Goal: Task Accomplishment & Management: Manage account settings

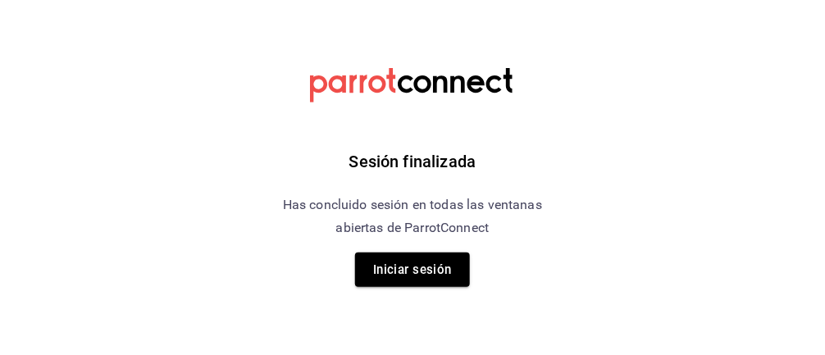
click at [422, 261] on button "Iniciar sesión" at bounding box center [412, 270] width 115 height 34
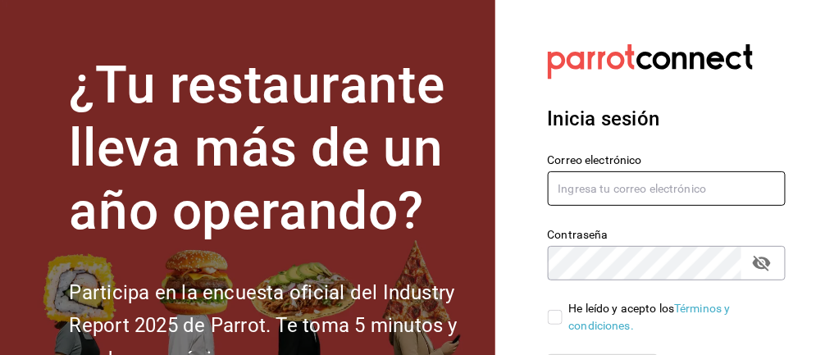
click at [634, 194] on input "text" at bounding box center [667, 188] width 239 height 34
click at [643, 184] on input "text" at bounding box center [667, 188] width 239 height 34
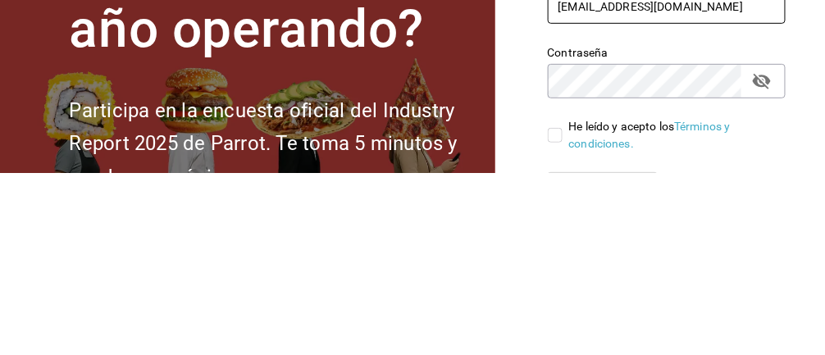
type input "[EMAIL_ADDRESS][DOMAIN_NAME]"
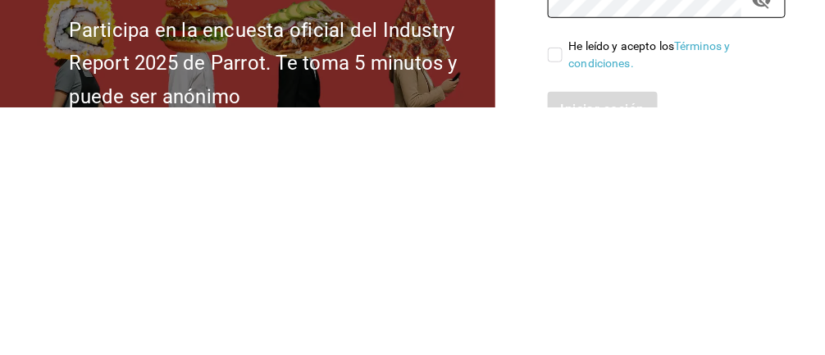
click at [557, 305] on input "He leído y acepto los Términos y condiciones." at bounding box center [555, 302] width 15 height 15
checkbox input "true"
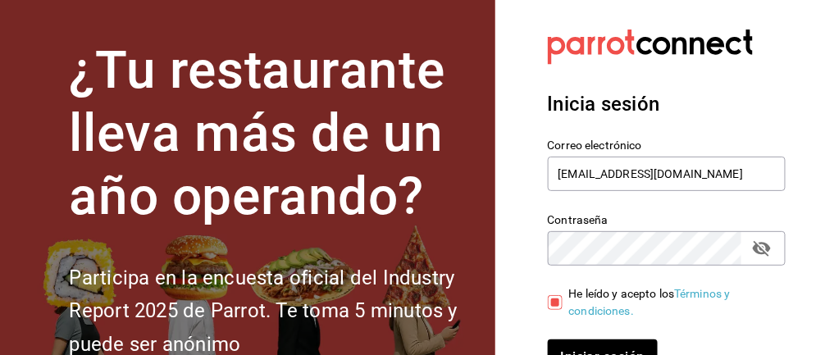
scroll to position [59, 0]
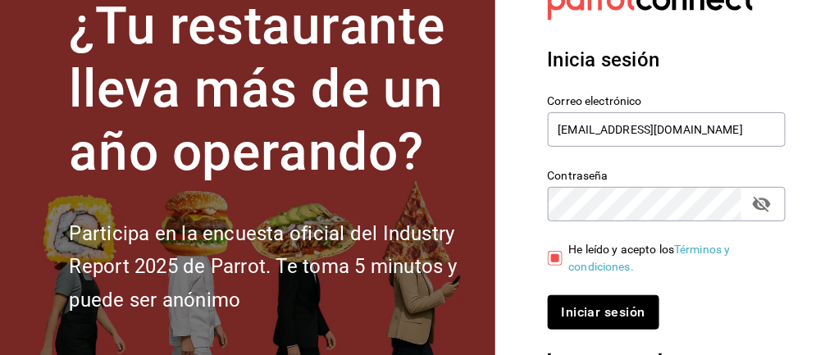
click at [616, 307] on button "Iniciar sesión" at bounding box center [604, 312] width 112 height 34
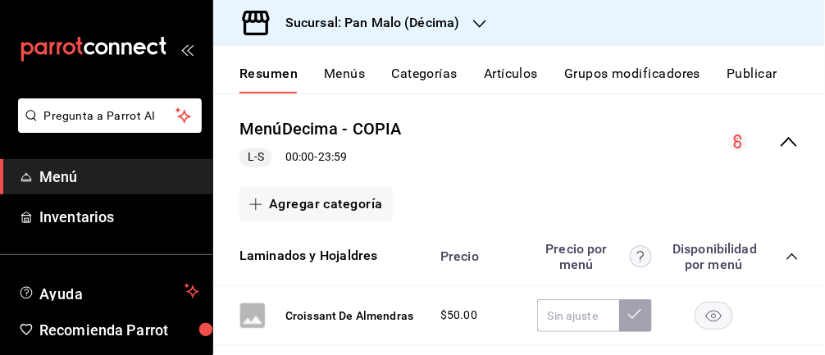
scroll to position [161, 0]
click at [737, 139] on circle "collapse-menu-row" at bounding box center [738, 143] width 20 height 20
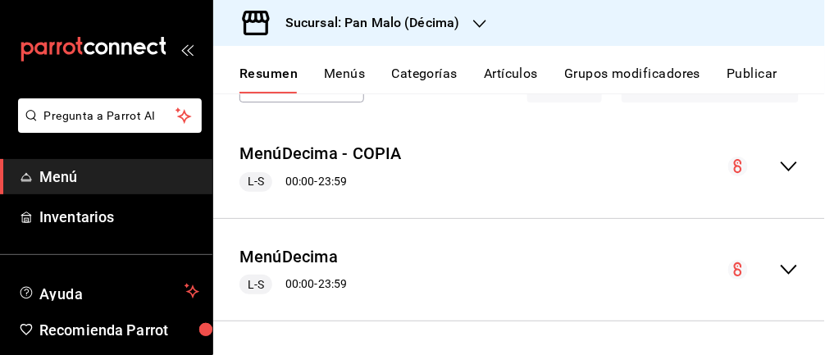
scroll to position [57, 0]
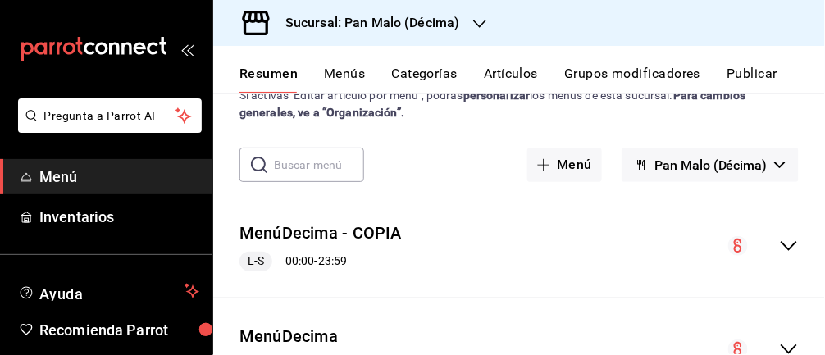
click at [746, 245] on circle "collapse-menu-row" at bounding box center [738, 246] width 20 height 20
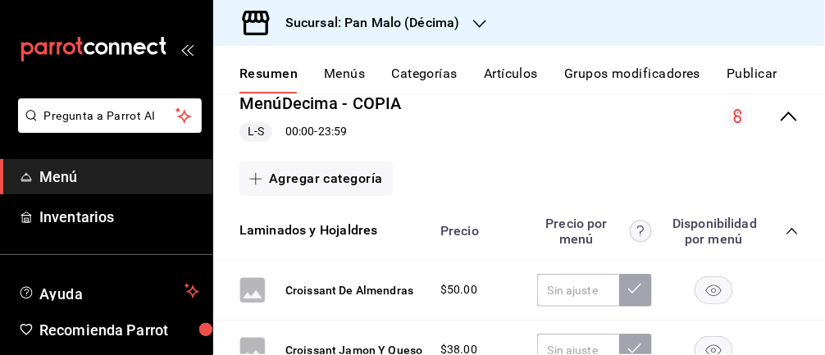
scroll to position [188, 0]
click at [85, 229] on link "Inventarios" at bounding box center [106, 216] width 212 height 35
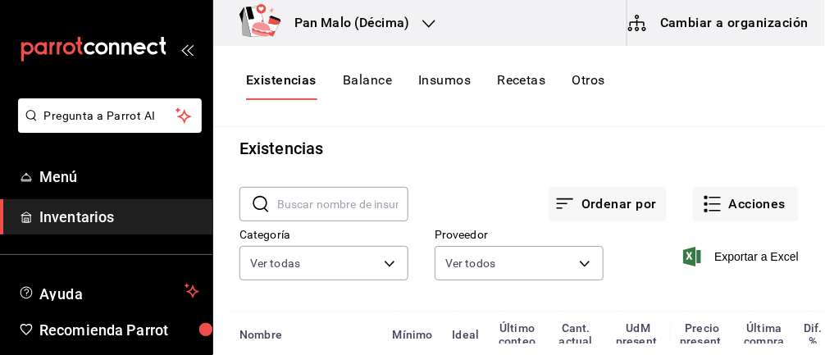
scroll to position [9, 0]
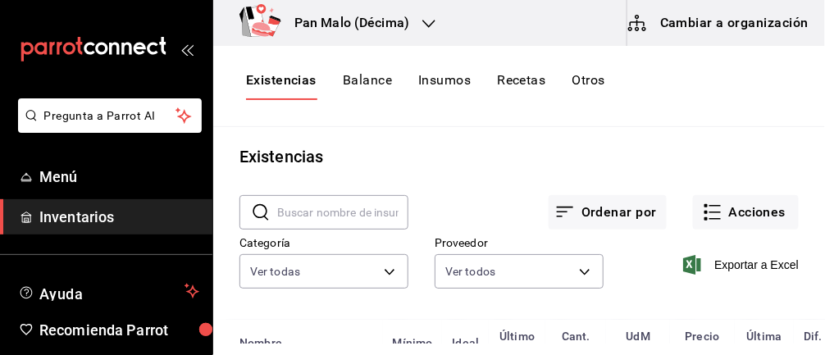
click at [735, 221] on button "Acciones" at bounding box center [746, 212] width 106 height 34
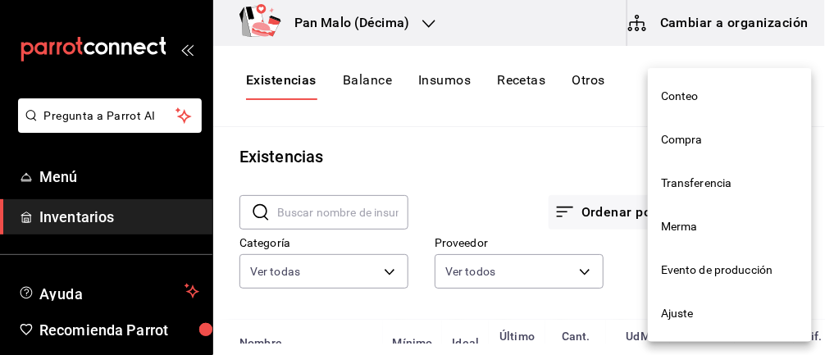
click at [544, 178] on div at bounding box center [412, 177] width 825 height 355
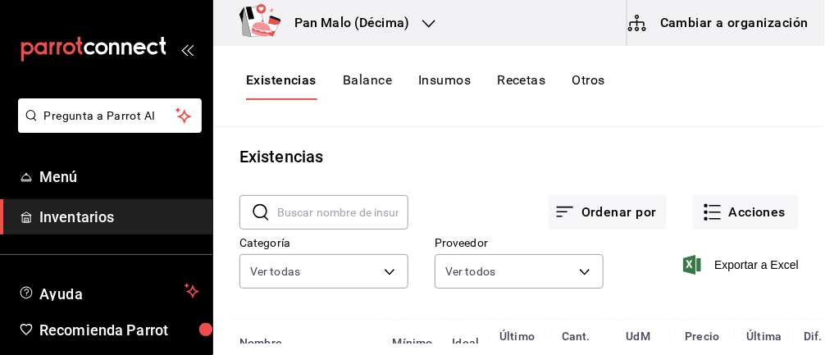
click at [367, 275] on div "Conteo Compra Transferencia Merma Evento de producción Ajuste" at bounding box center [412, 177] width 825 height 355
click at [371, 264] on body "Pregunta a Parrot AI Menú Inventarios Ayuda Recomienda Parrot [PERSON_NAME] Sug…" at bounding box center [412, 172] width 825 height 344
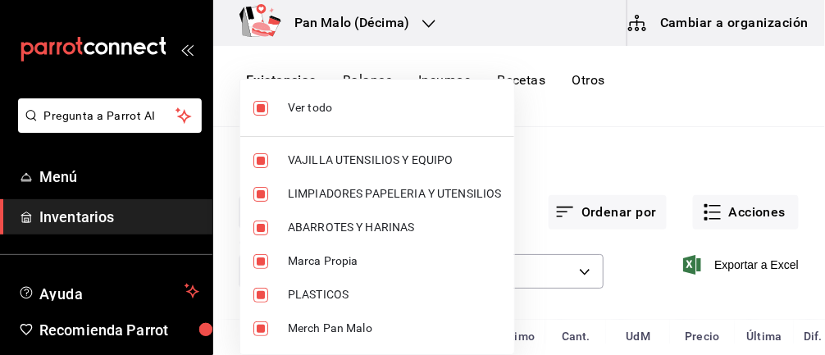
click at [262, 103] on input "checkbox" at bounding box center [260, 108] width 15 height 15
checkbox input "false"
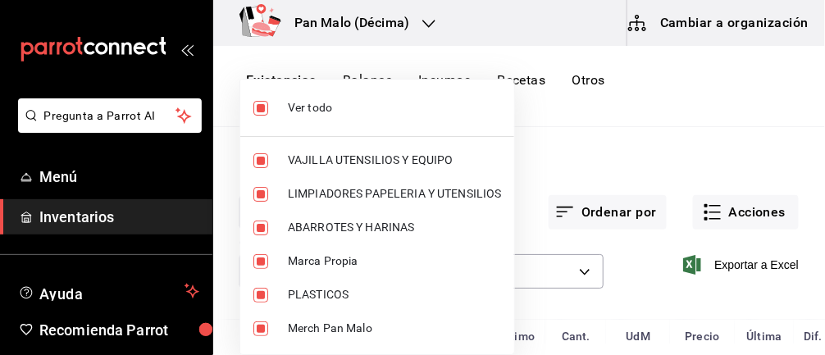
checkbox input "false"
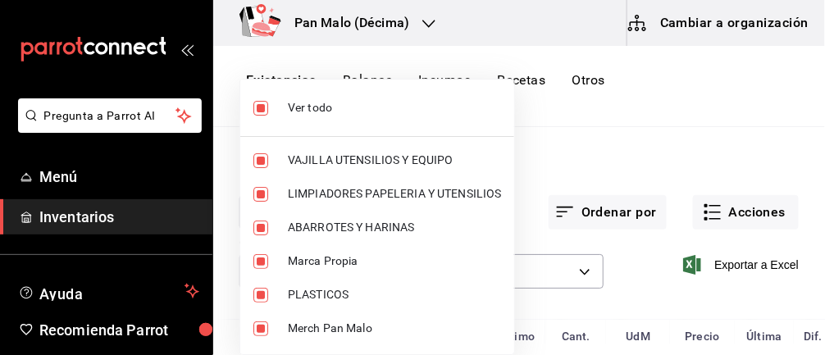
checkbox input "false"
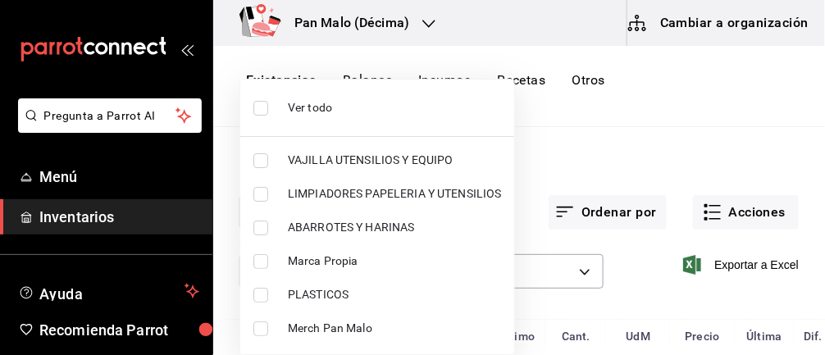
scroll to position [193, 0]
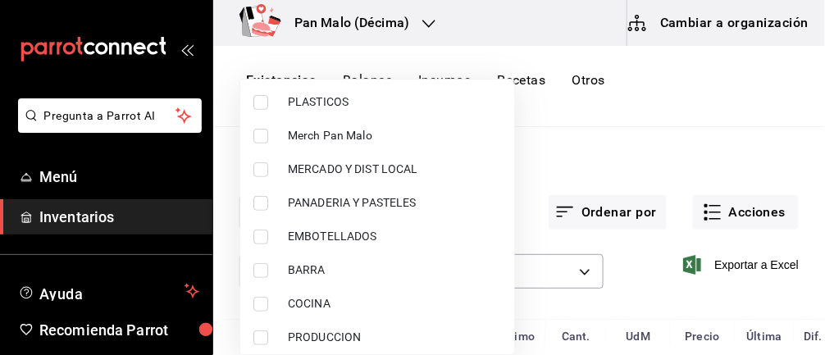
click at [253, 198] on input "checkbox" at bounding box center [260, 203] width 15 height 15
checkbox input "true"
type input "b7fa4d3f-7896-4504-b4eb-29f52eb713d6"
click at [601, 131] on div at bounding box center [412, 177] width 825 height 355
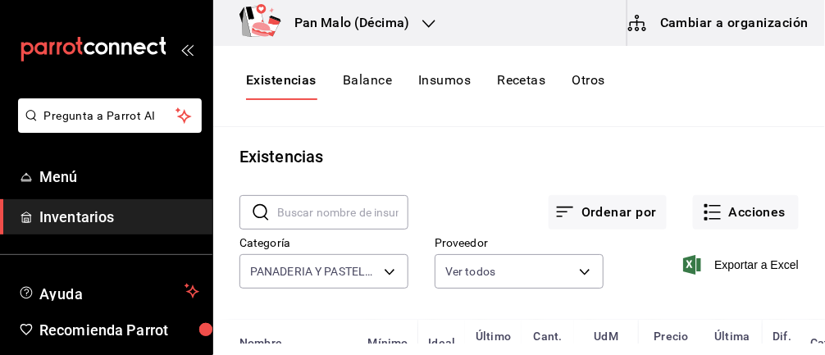
click at [575, 153] on div "Ver todo VAJILLA UTENSILIOS Y EQUIPO LIMPIADORES PAPELERIA Y UTENSILIOS ABARROT…" at bounding box center [412, 177] width 825 height 355
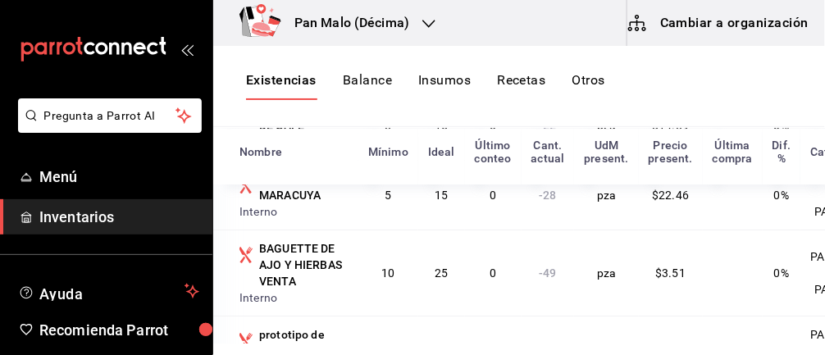
scroll to position [1369, 0]
